Goal: Navigation & Orientation: Go to known website

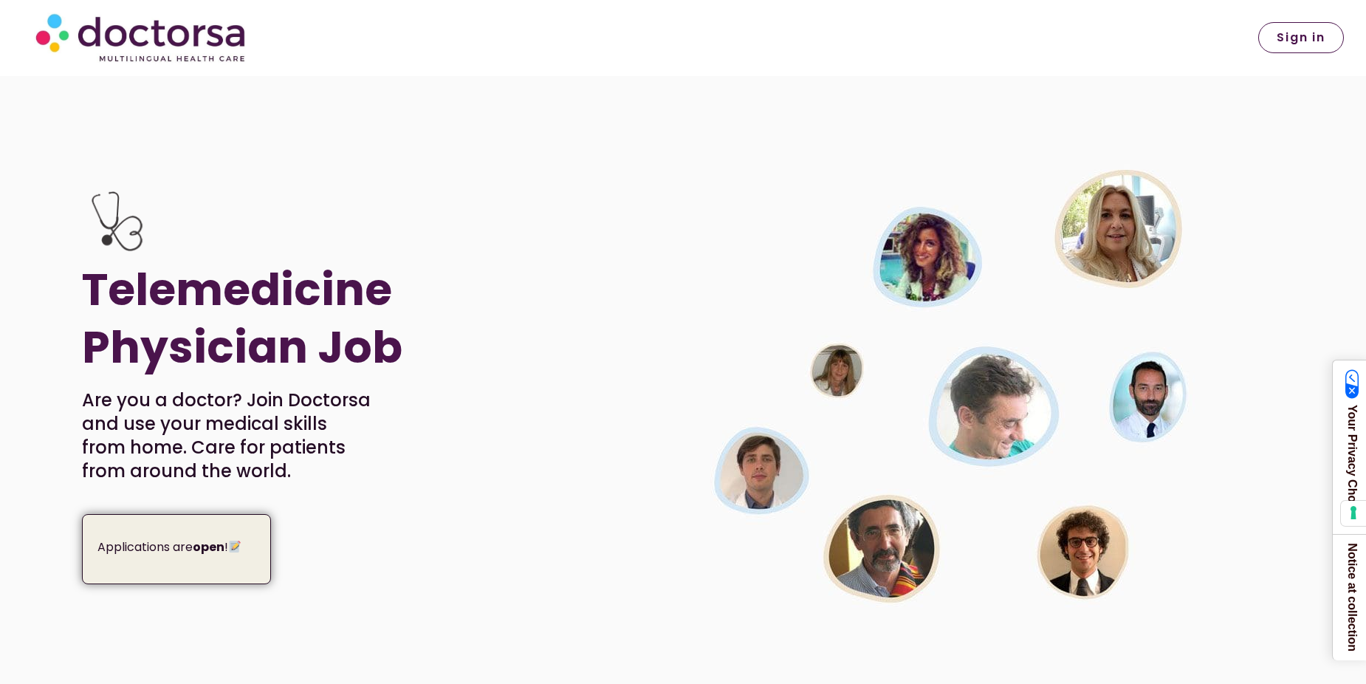
click at [1289, 38] on span "Sign in" at bounding box center [1301, 38] width 49 height 12
click at [1294, 43] on span "Sign in" at bounding box center [1301, 38] width 49 height 12
